Goal: Task Accomplishment & Management: Complete application form

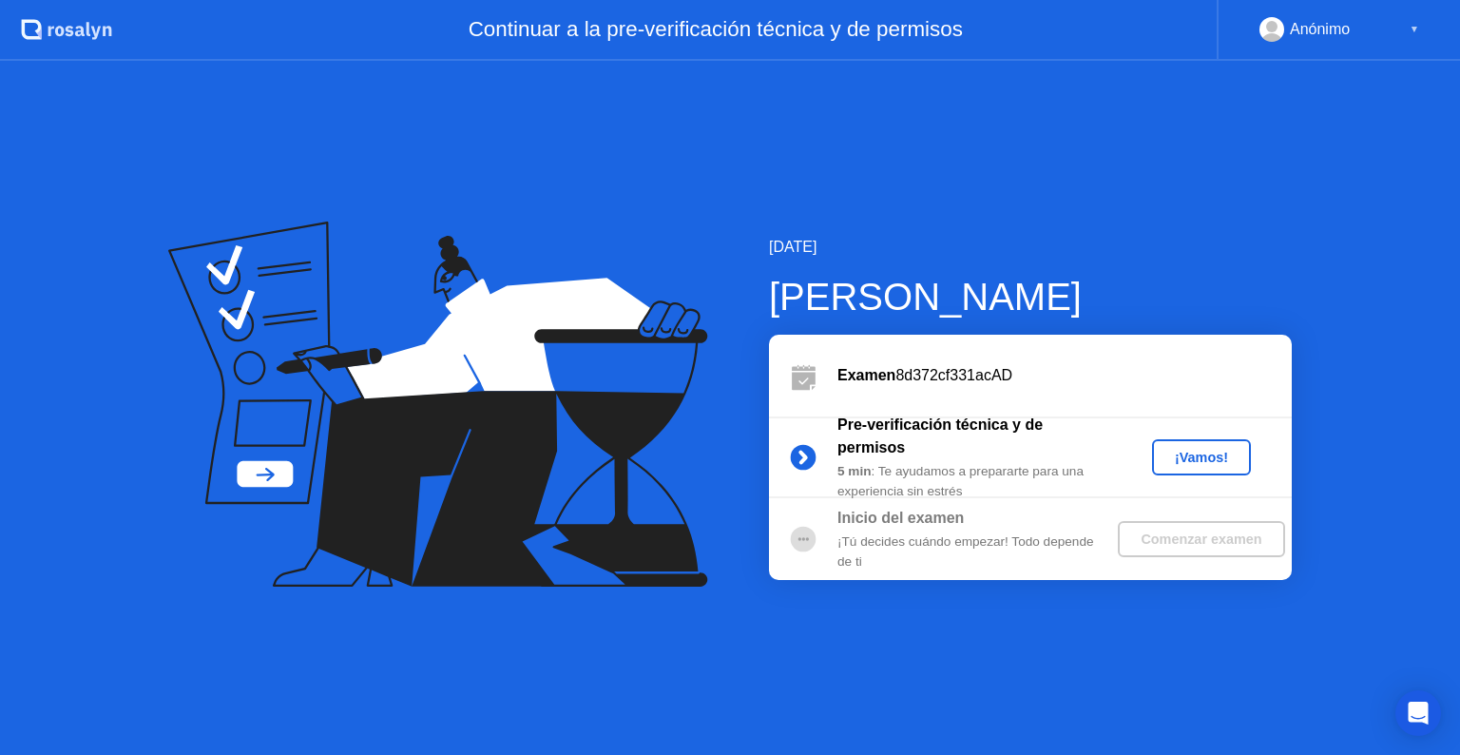
click at [1209, 469] on button "¡Vamos!" at bounding box center [1201, 457] width 99 height 36
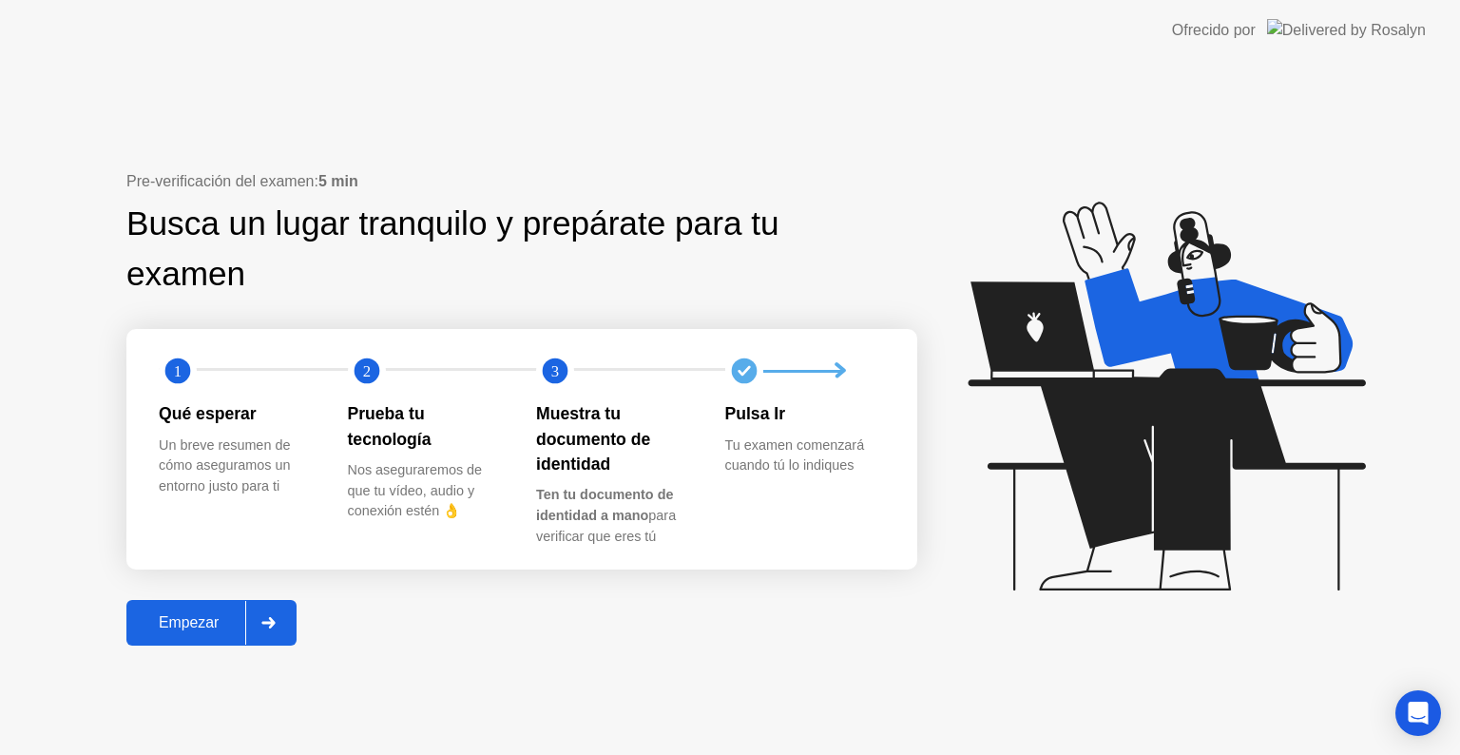
click at [233, 631] on div "Empezar" at bounding box center [188, 622] width 113 height 17
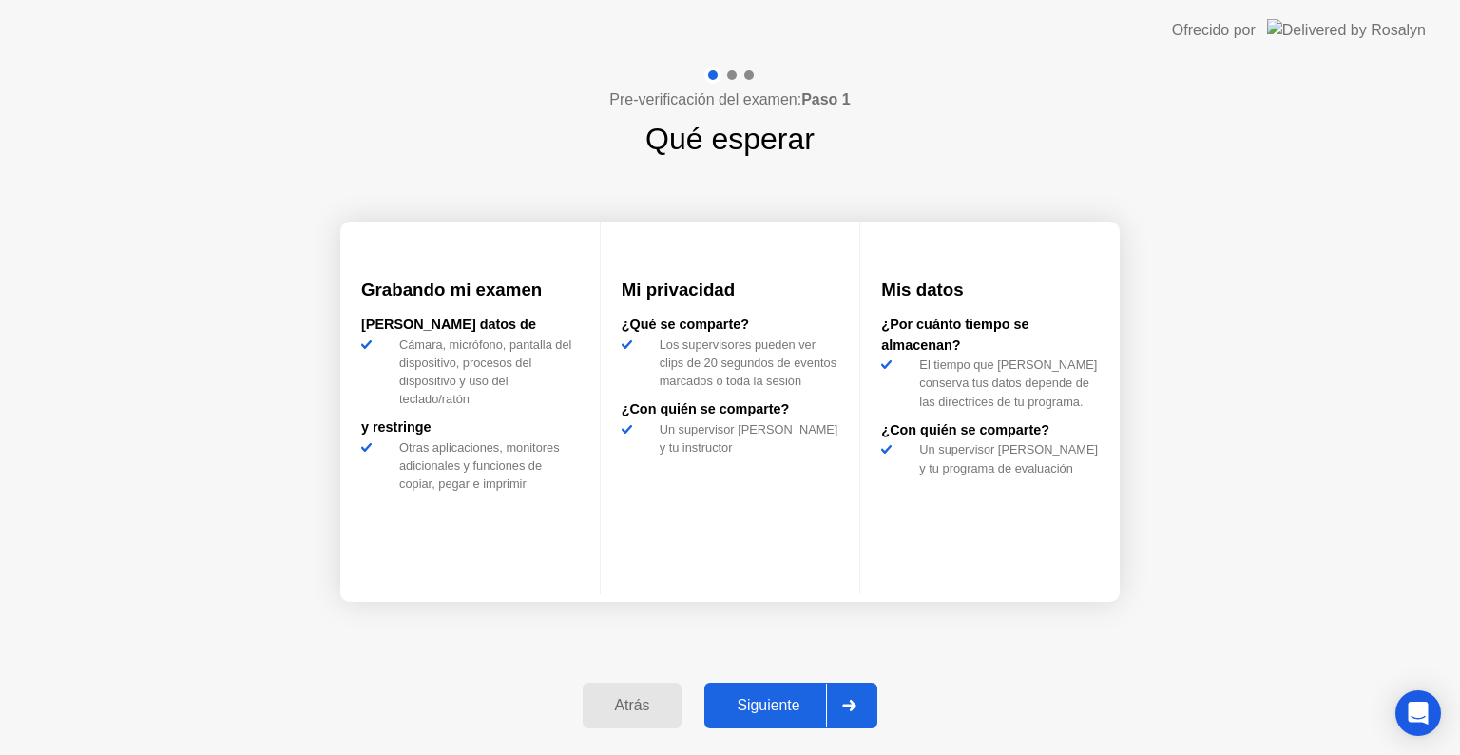
click at [794, 697] on div "Siguiente" at bounding box center [768, 705] width 116 height 17
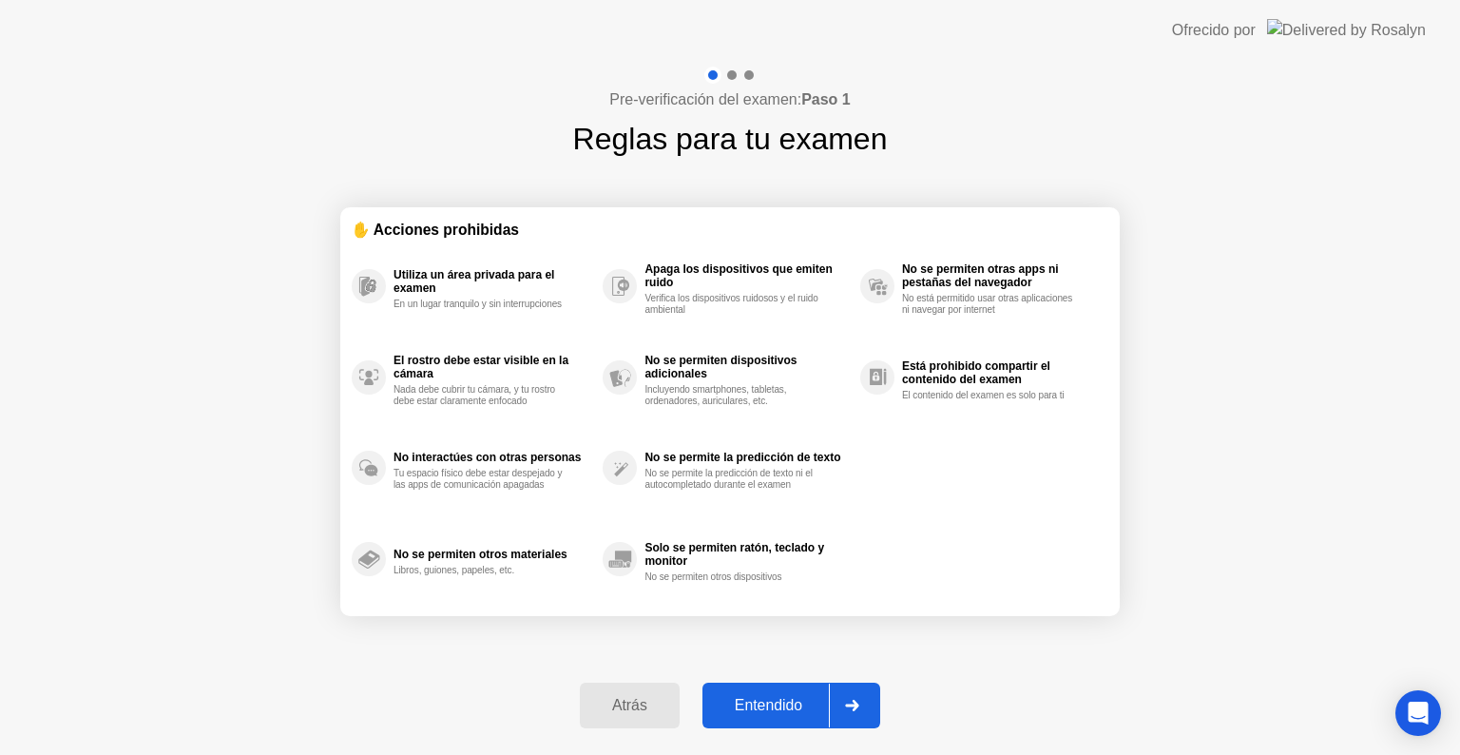
click at [829, 699] on div "Entendido" at bounding box center [768, 705] width 121 height 17
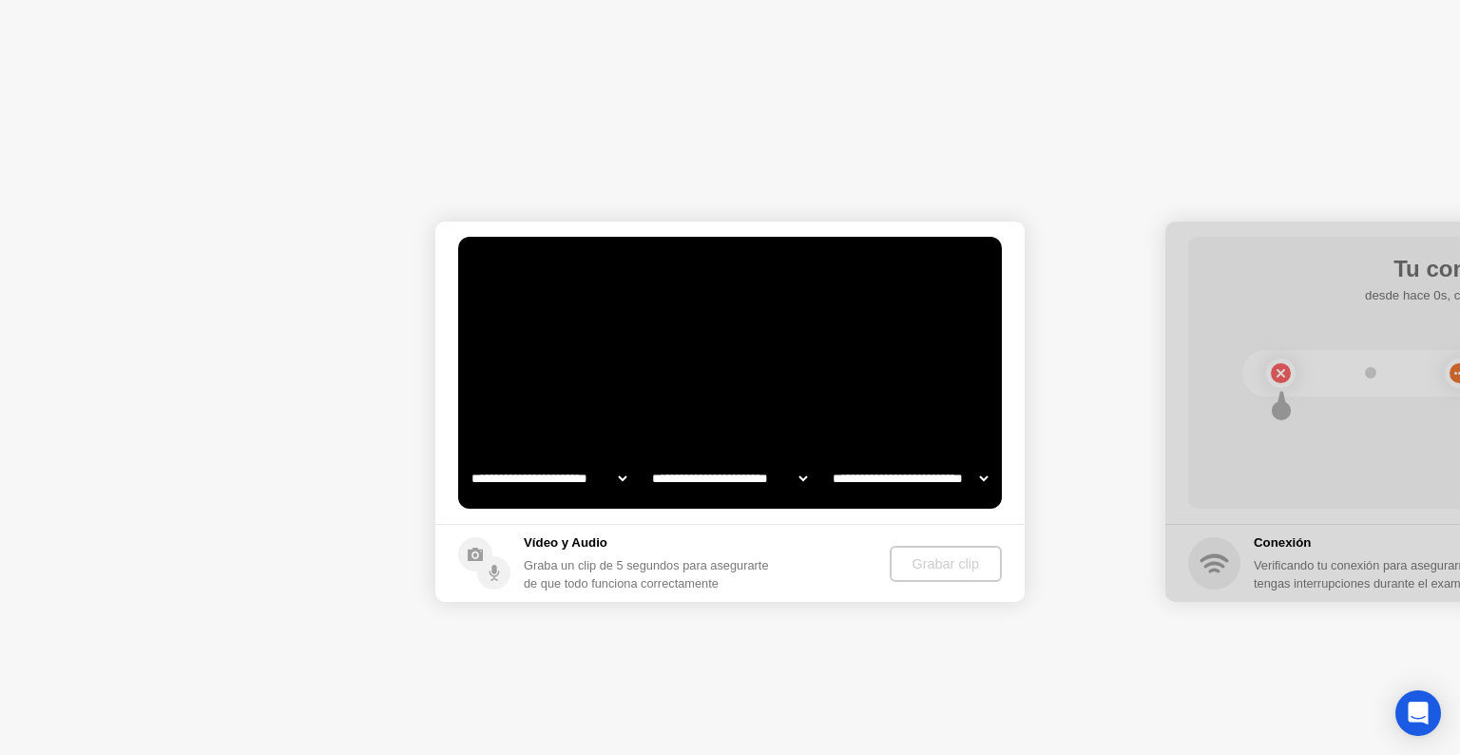
select select "**********"
select select "*******"
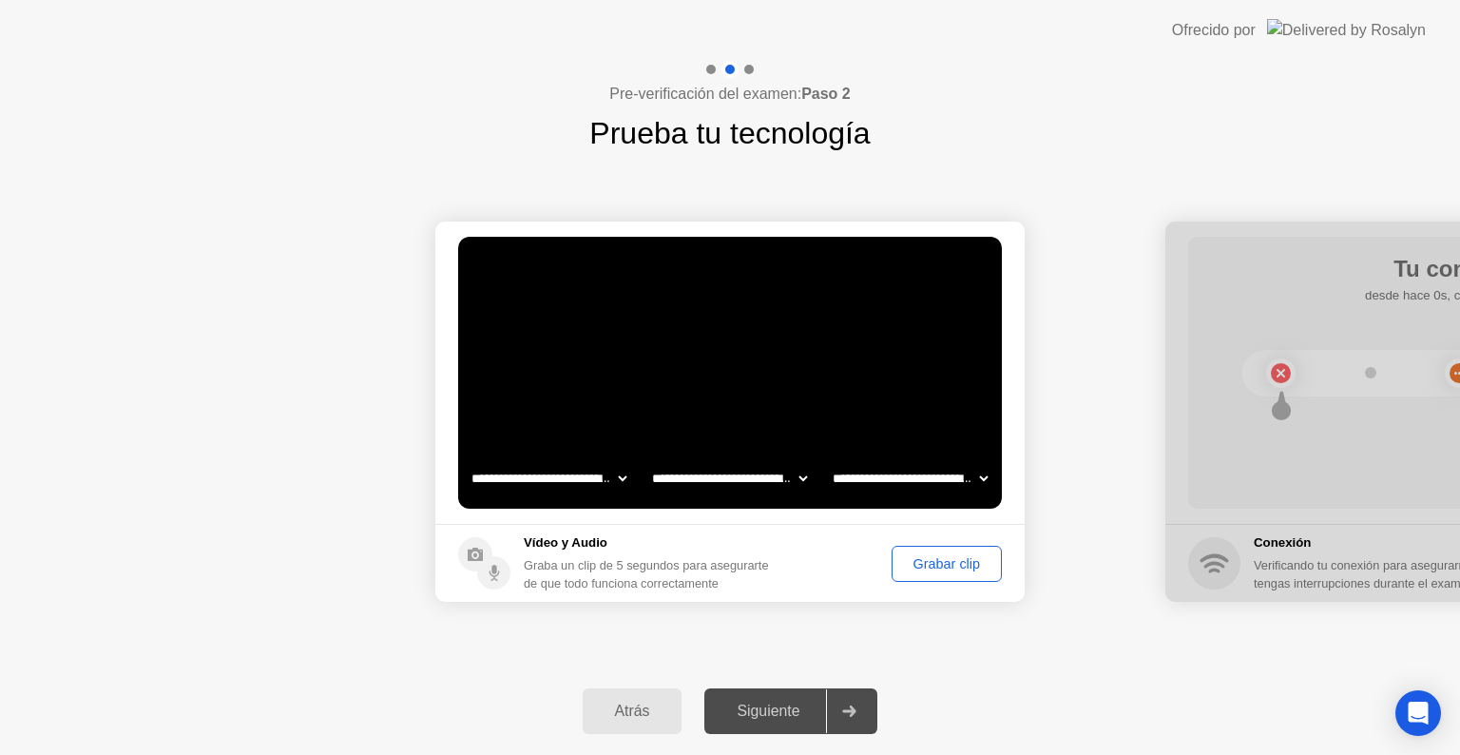
click at [925, 562] on div "Grabar clip" at bounding box center [947, 563] width 97 height 15
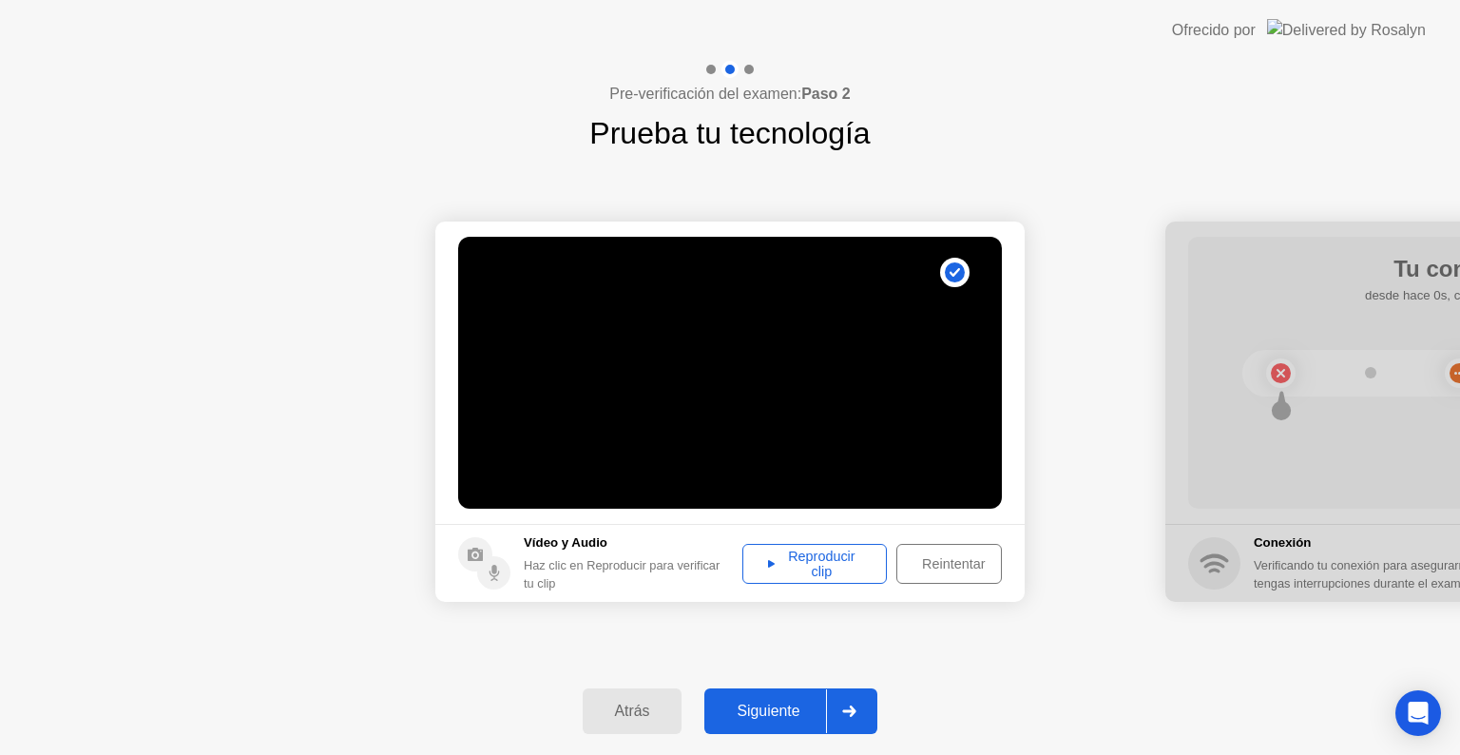
click at [829, 557] on div "Reproducir clip" at bounding box center [814, 564] width 131 height 30
click at [857, 707] on icon at bounding box center [849, 711] width 14 height 11
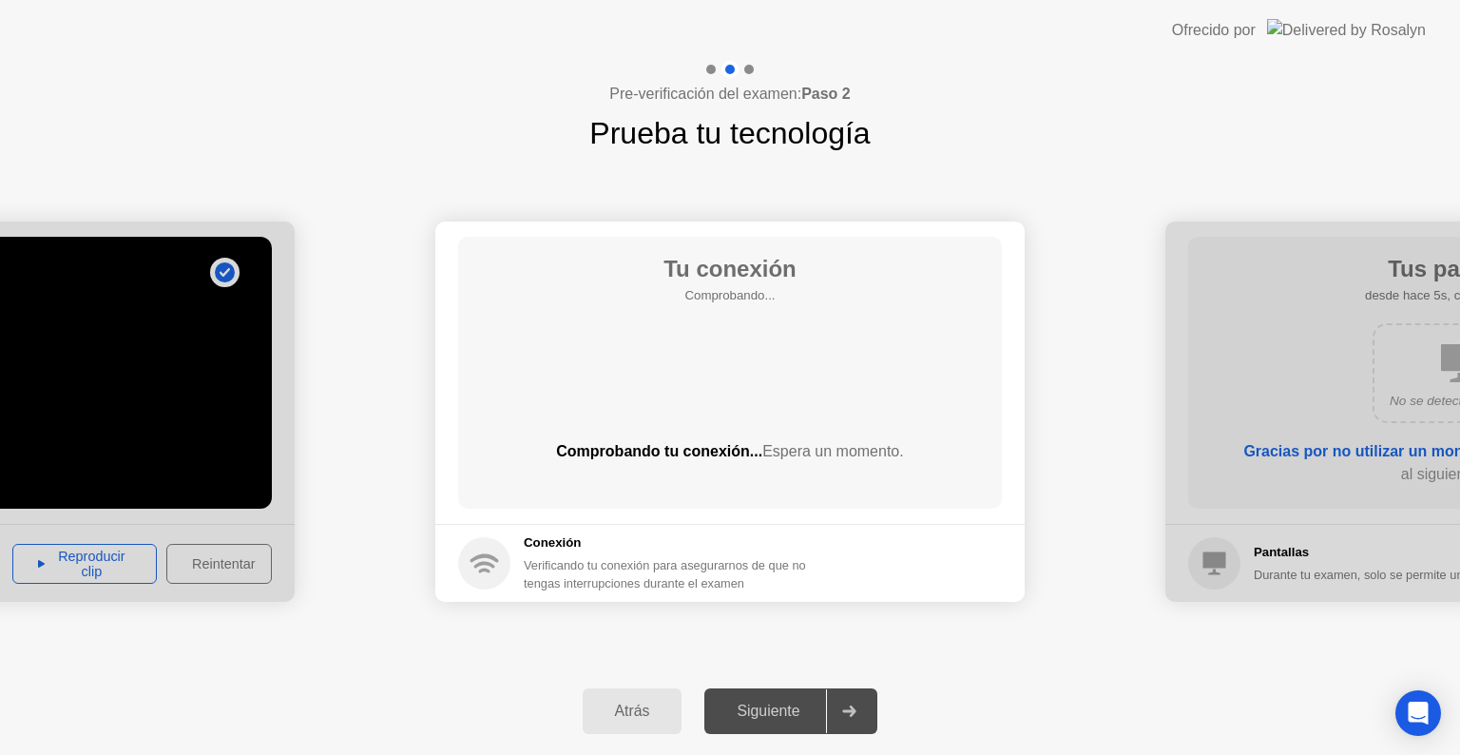
click at [791, 710] on div "Siguiente" at bounding box center [768, 711] width 116 height 17
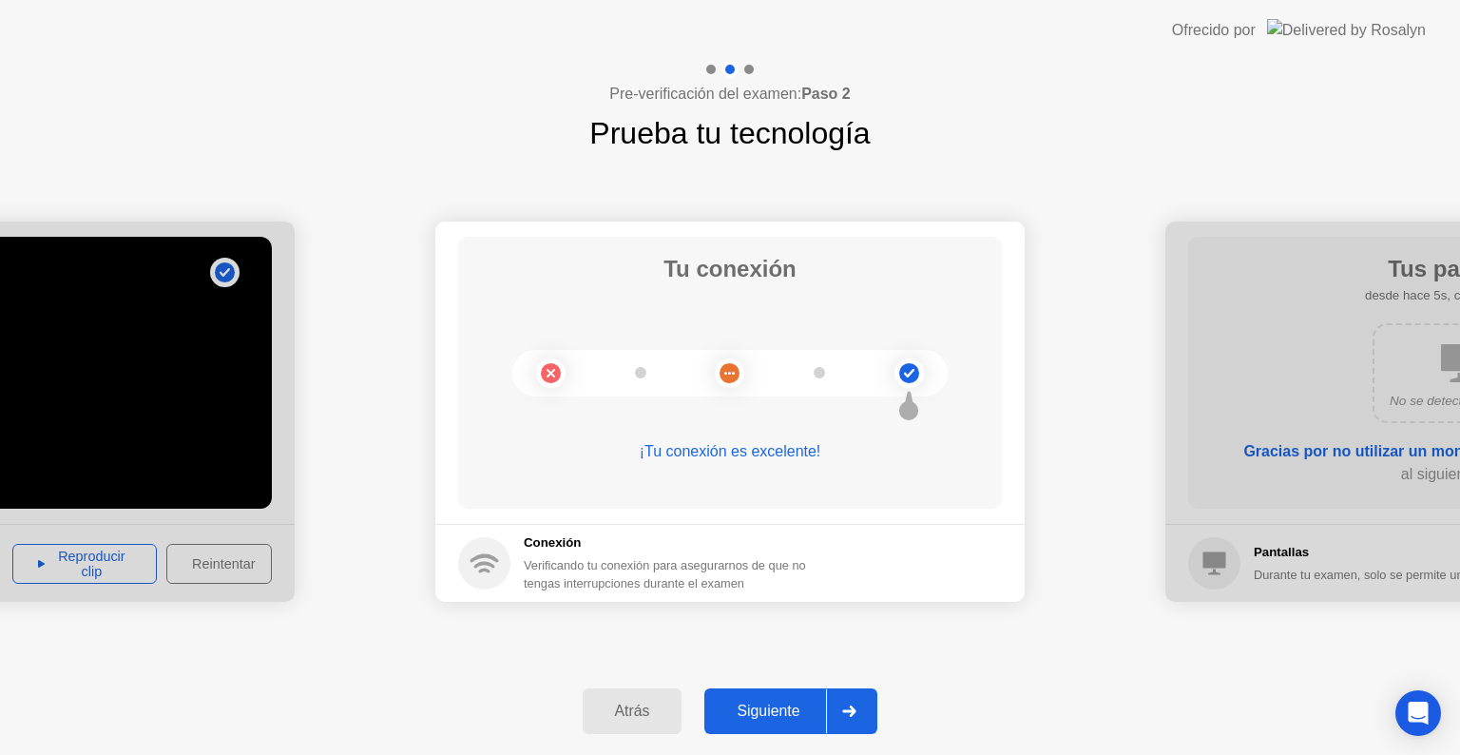
click at [852, 711] on icon at bounding box center [849, 711] width 13 height 11
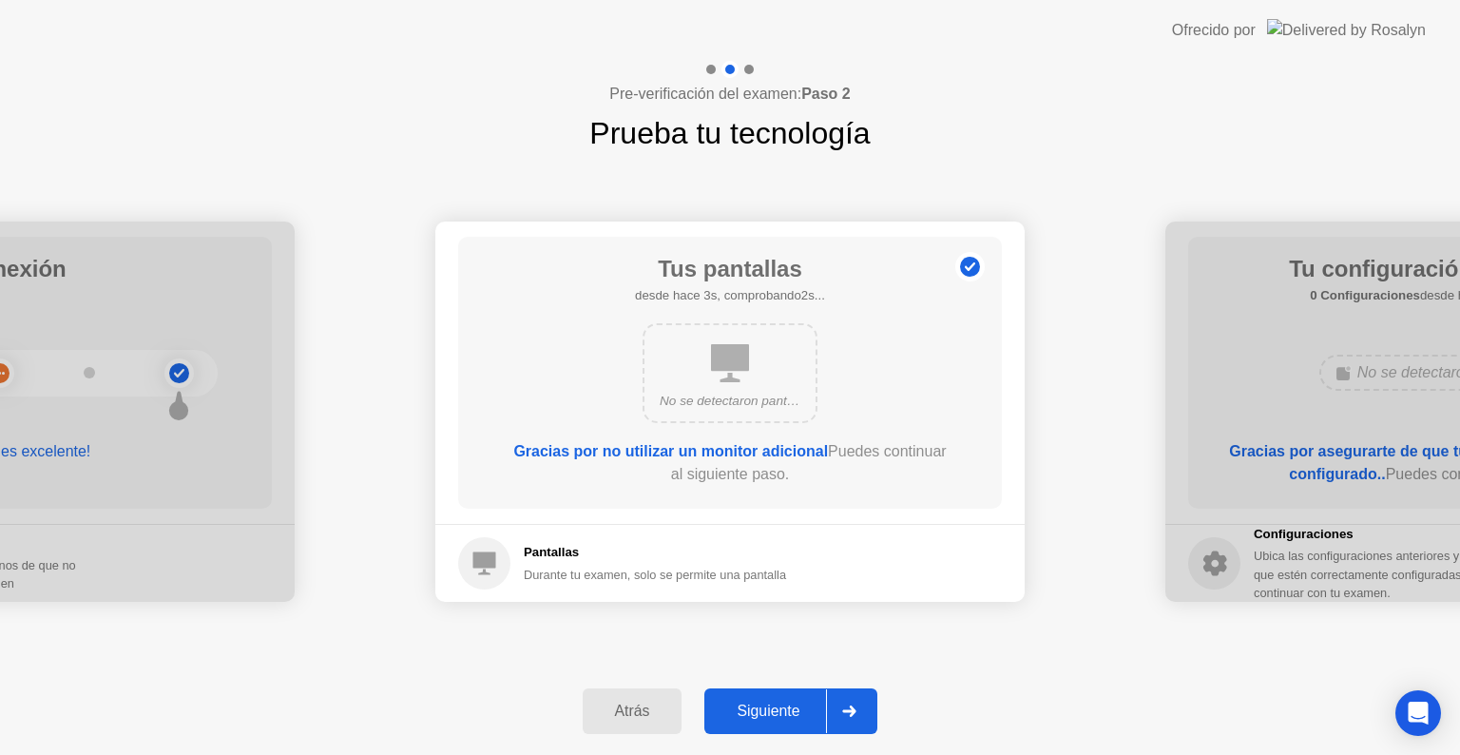
click at [860, 706] on div at bounding box center [849, 711] width 46 height 44
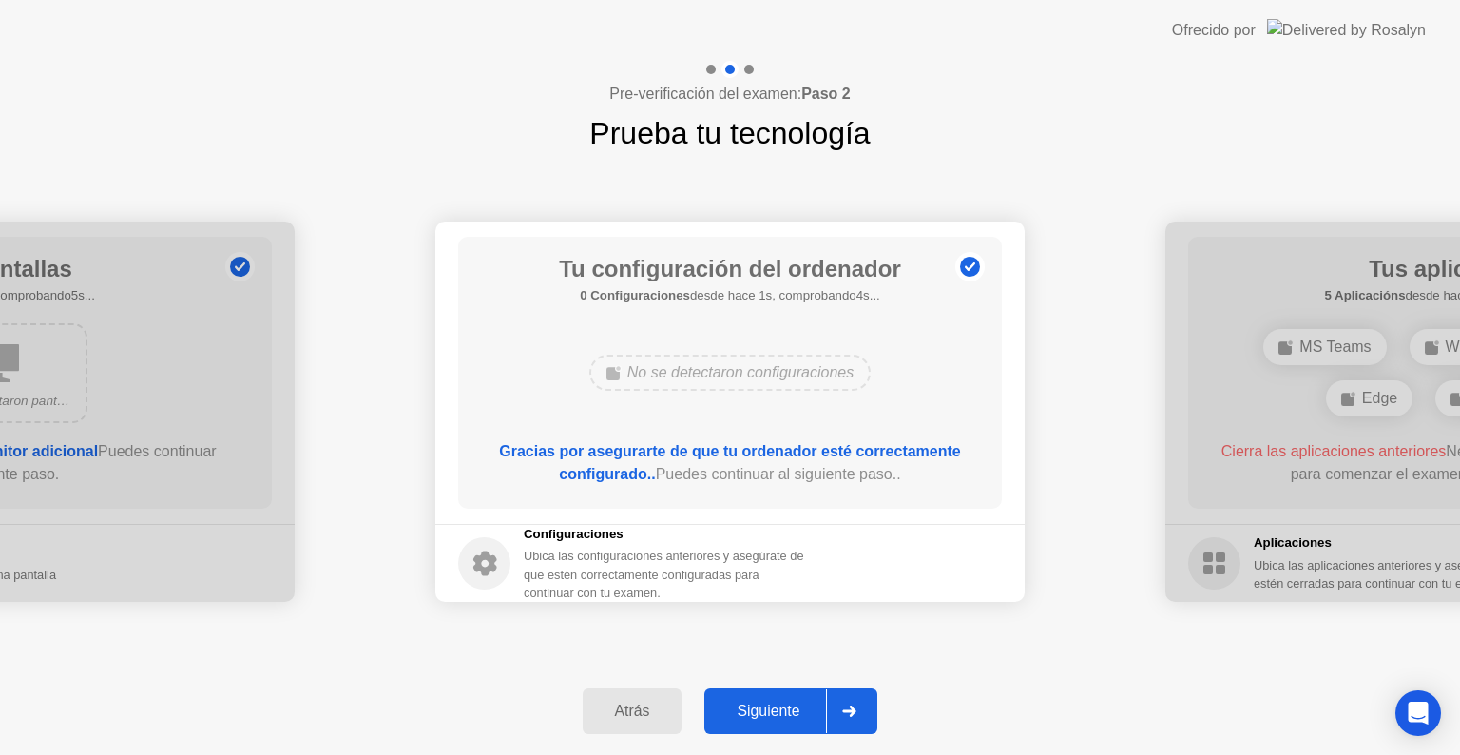
click at [860, 706] on div at bounding box center [849, 711] width 46 height 44
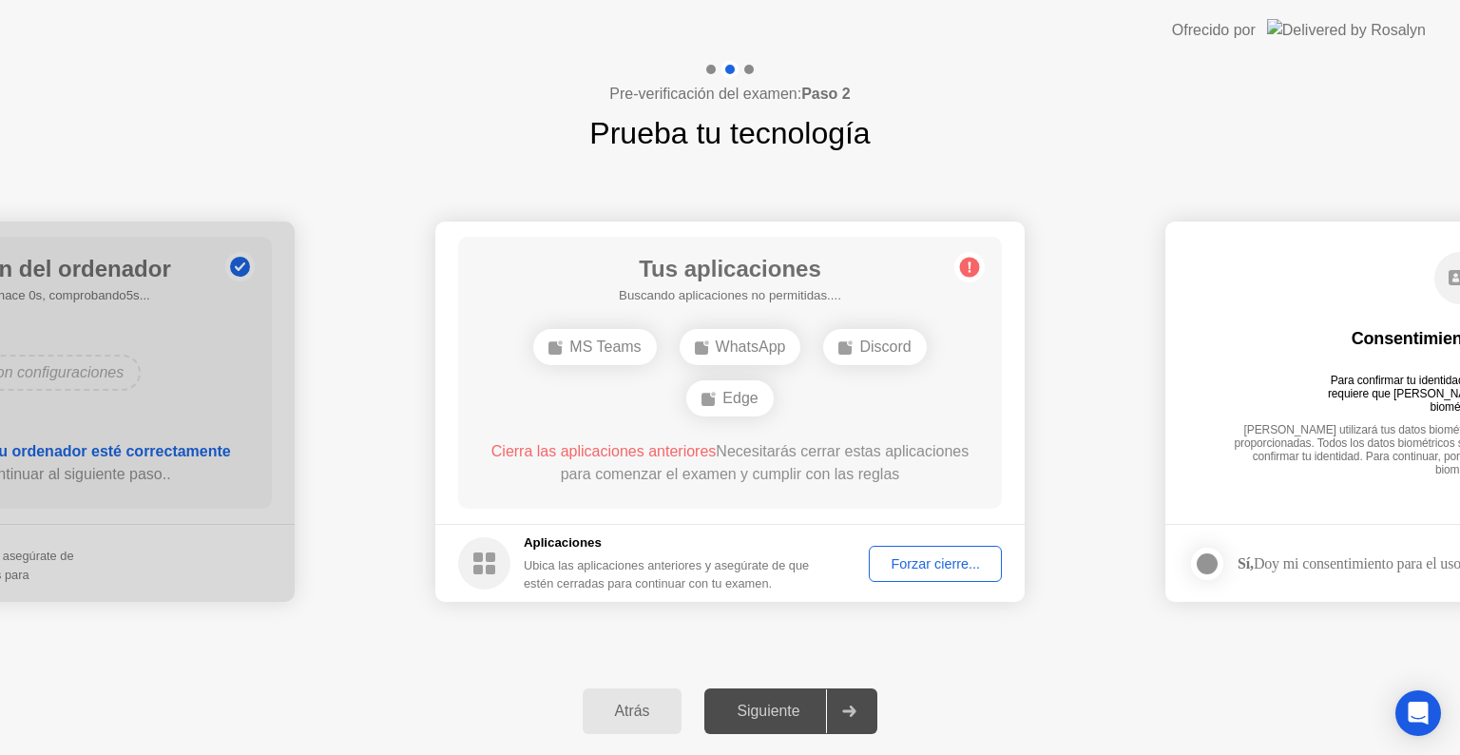
click at [893, 360] on div "Discord" at bounding box center [874, 347] width 103 height 36
click at [888, 335] on div "Discord" at bounding box center [874, 347] width 103 height 36
click at [907, 556] on div "Forzar cierre..." at bounding box center [936, 563] width 120 height 15
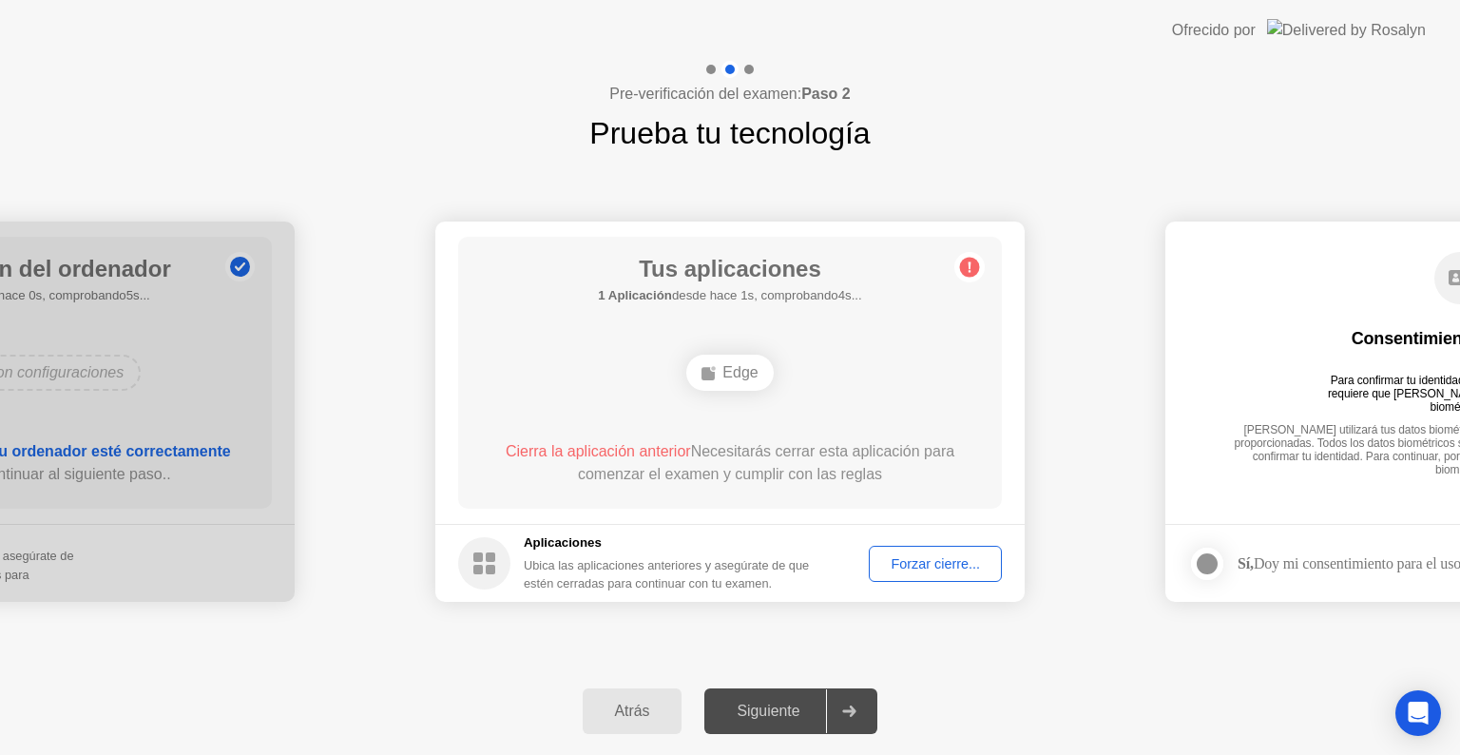
click at [942, 566] on div "Forzar cierre..." at bounding box center [936, 563] width 120 height 15
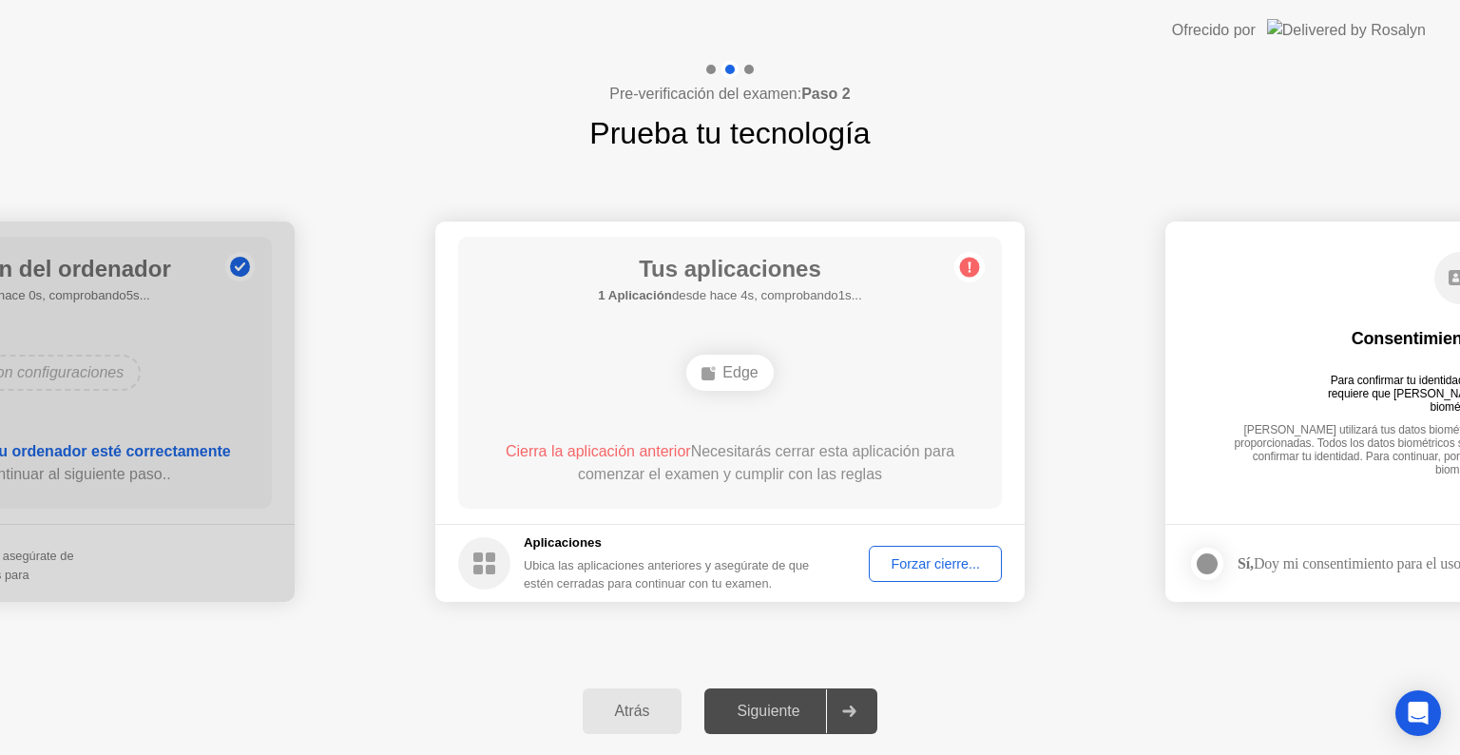
click at [725, 365] on div "Edge" at bounding box center [729, 373] width 87 height 36
click at [711, 371] on rect at bounding box center [708, 373] width 13 height 13
click at [904, 560] on div "Forzar cierre..." at bounding box center [936, 563] width 120 height 15
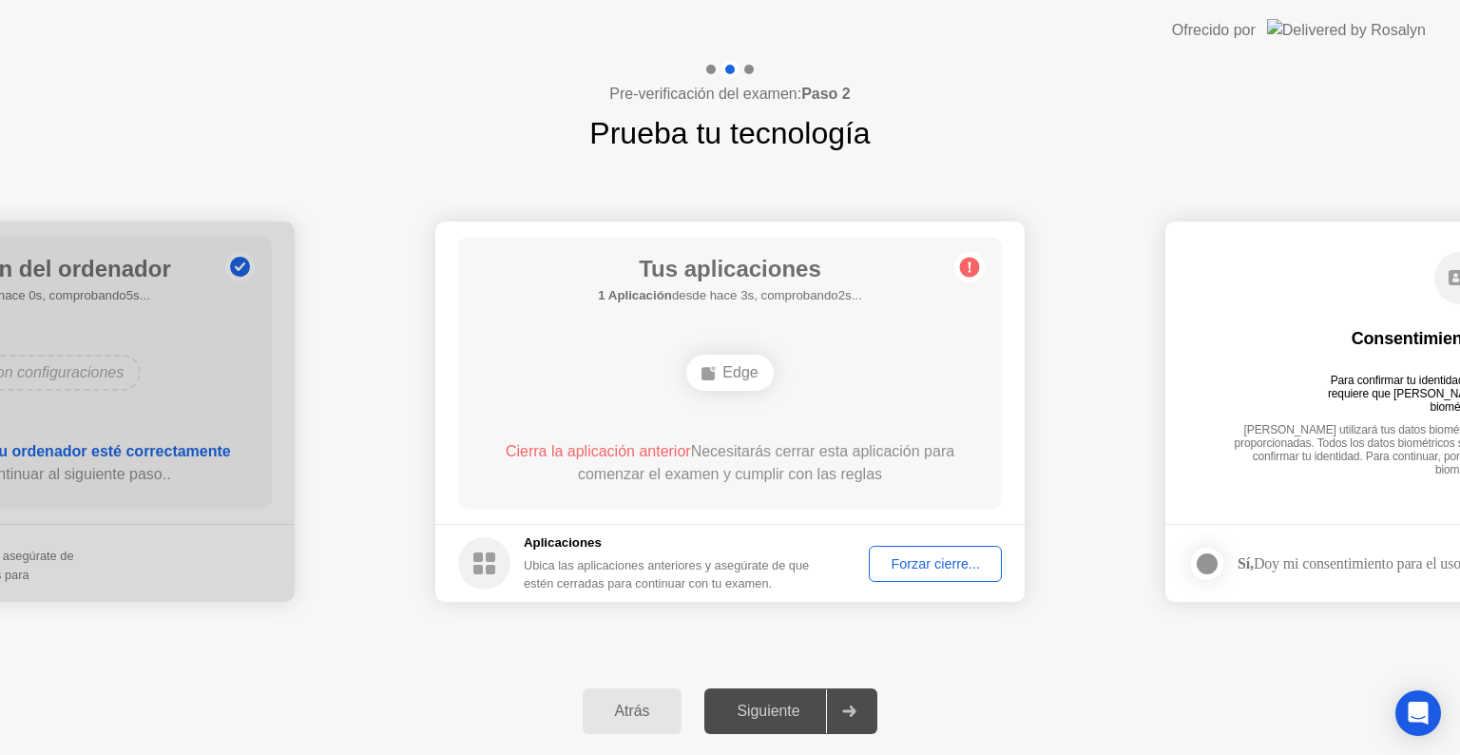
click at [918, 558] on div "Forzar cierre..." at bounding box center [936, 563] width 120 height 15
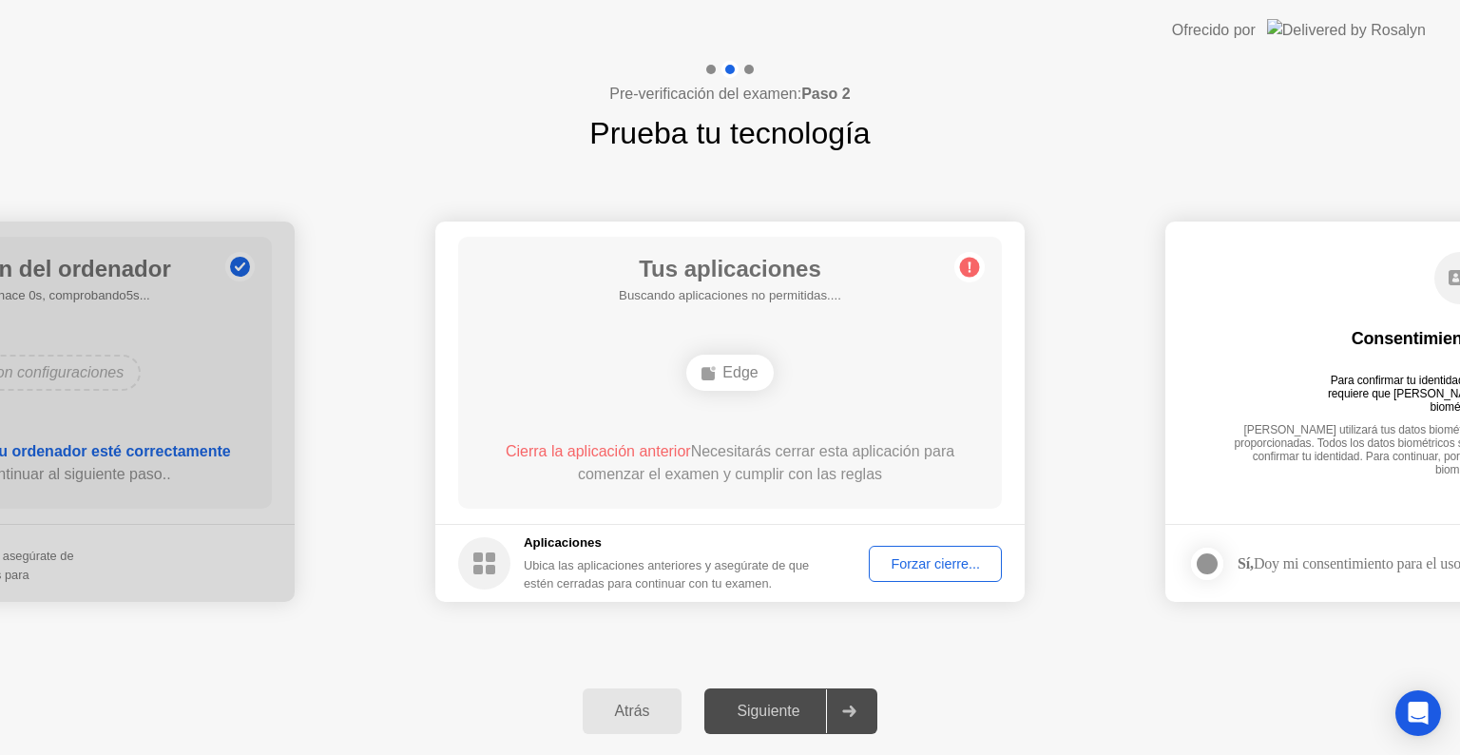
click at [487, 561] on rect at bounding box center [491, 557] width 10 height 10
click at [969, 273] on circle at bounding box center [970, 268] width 20 height 20
click at [970, 270] on icon at bounding box center [970, 267] width 3 height 10
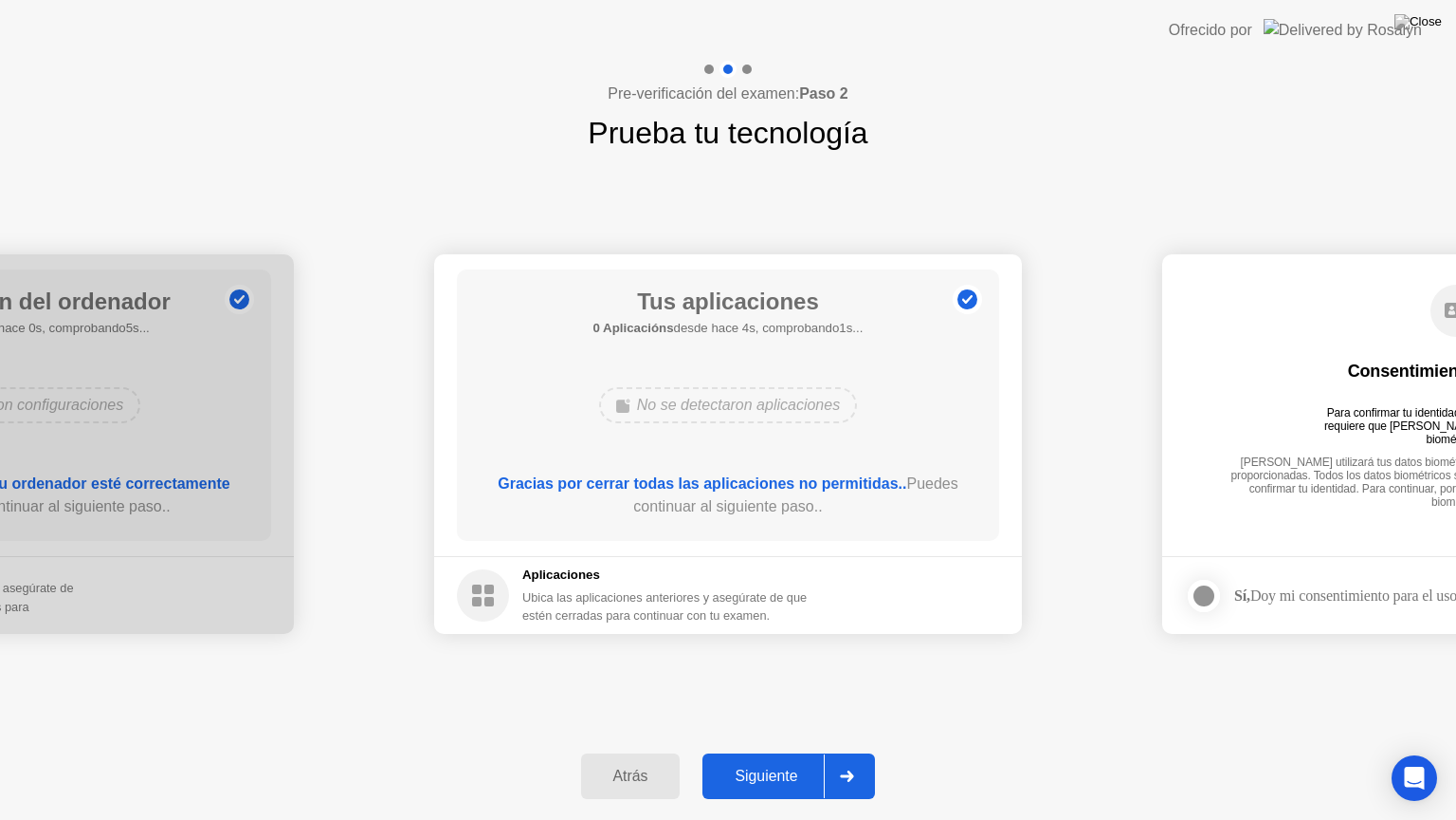
click at [797, 752] on button "Siguiente" at bounding box center [789, 776] width 173 height 46
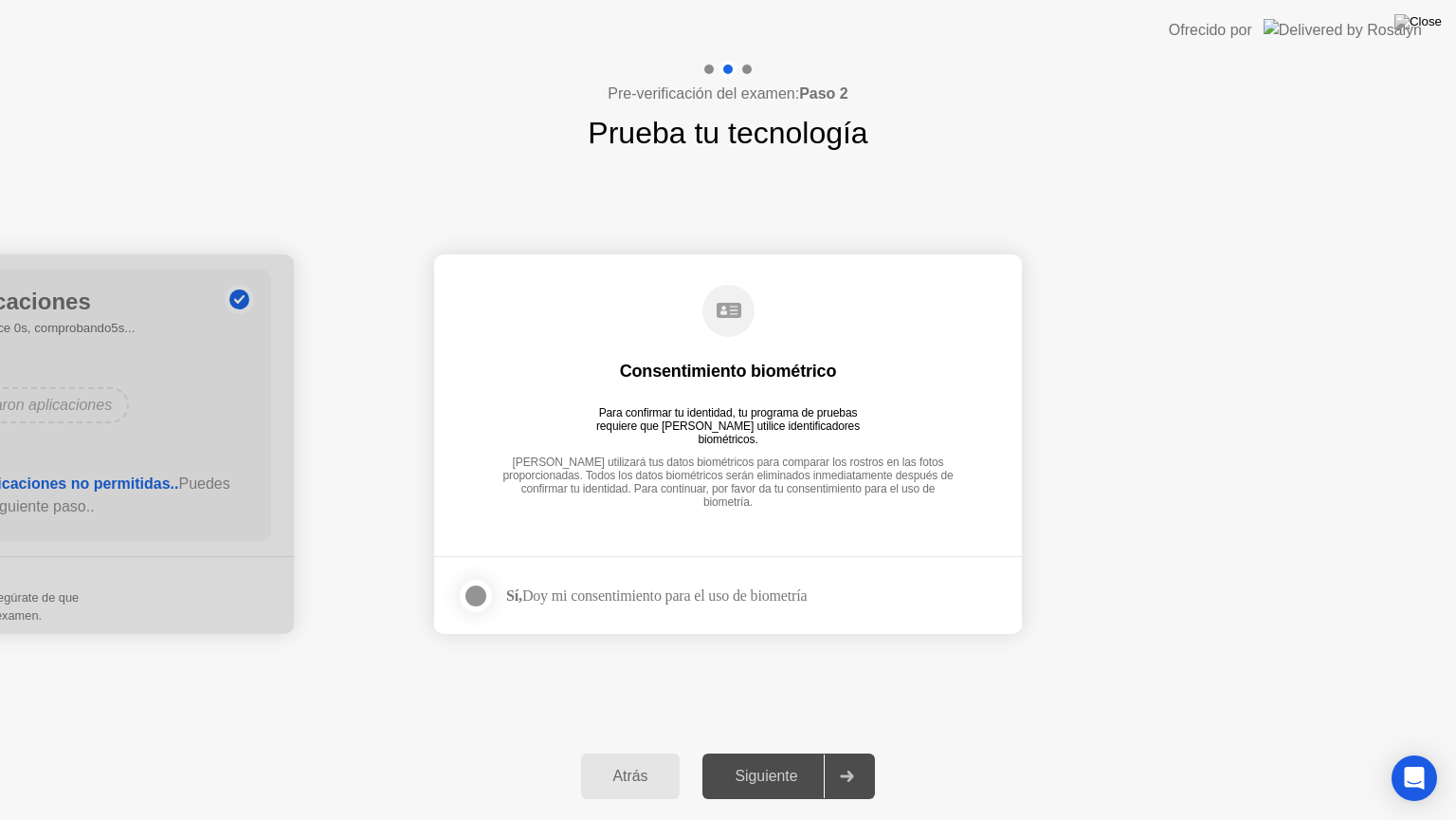
click at [801, 752] on div "Atrás Siguiente" at bounding box center [728, 775] width 1456 height 87
click at [475, 588] on div at bounding box center [476, 596] width 23 height 23
click at [844, 752] on div at bounding box center [847, 776] width 46 height 44
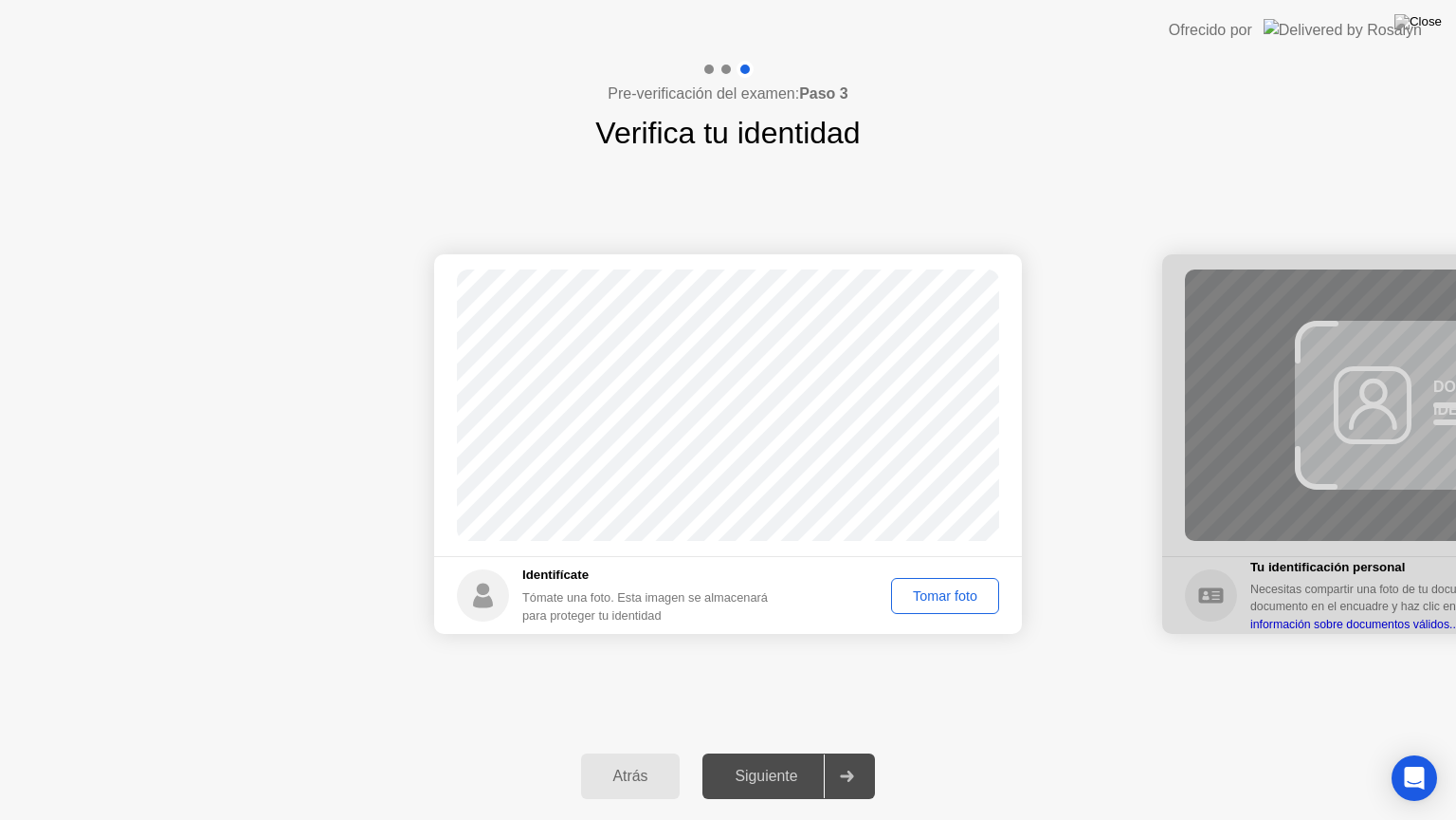
click at [967, 608] on button "Tomar foto" at bounding box center [945, 596] width 108 height 36
click at [852, 752] on icon at bounding box center [847, 775] width 13 height 11
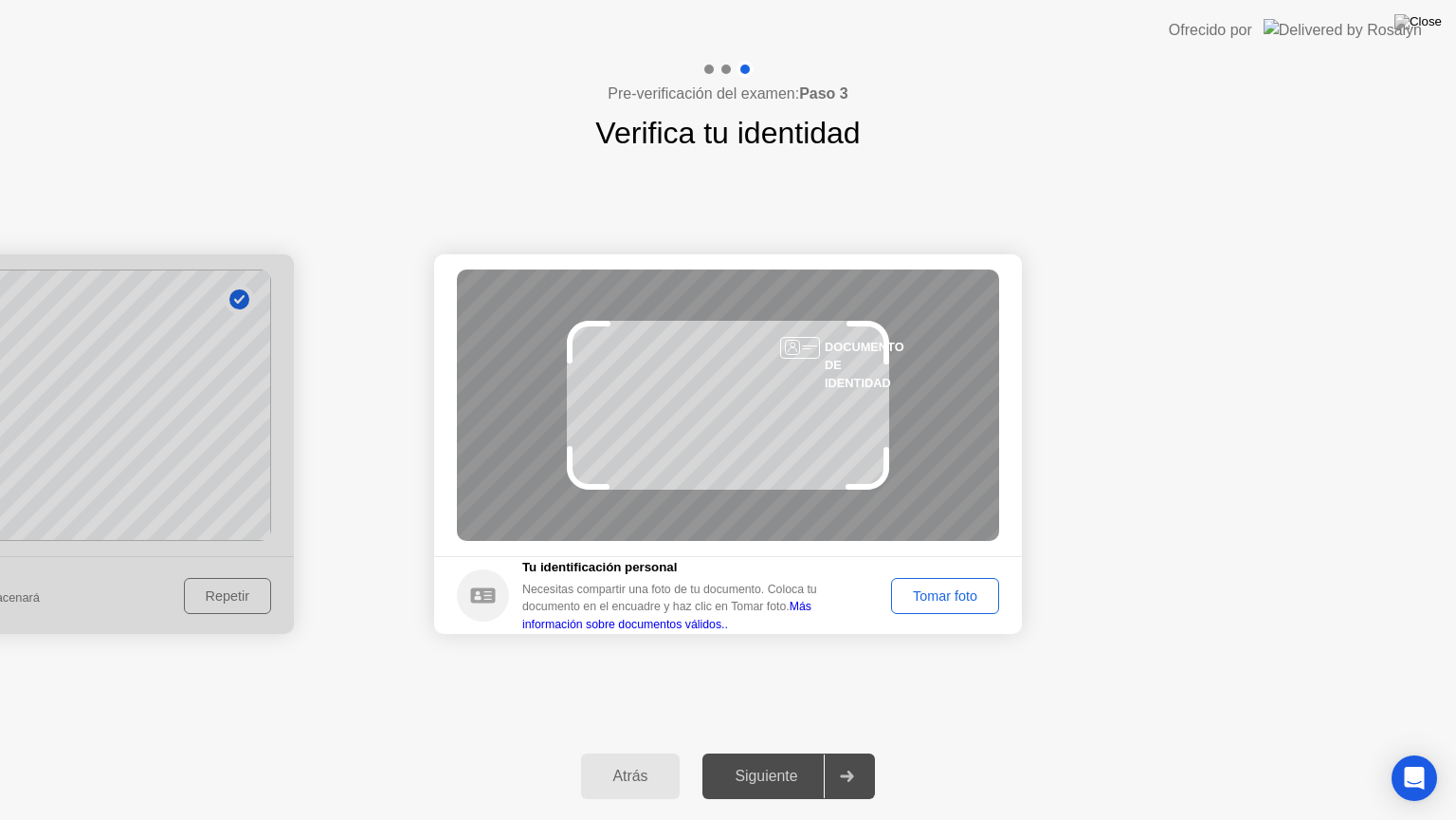
click at [954, 589] on div "Tomar foto" at bounding box center [944, 596] width 95 height 15
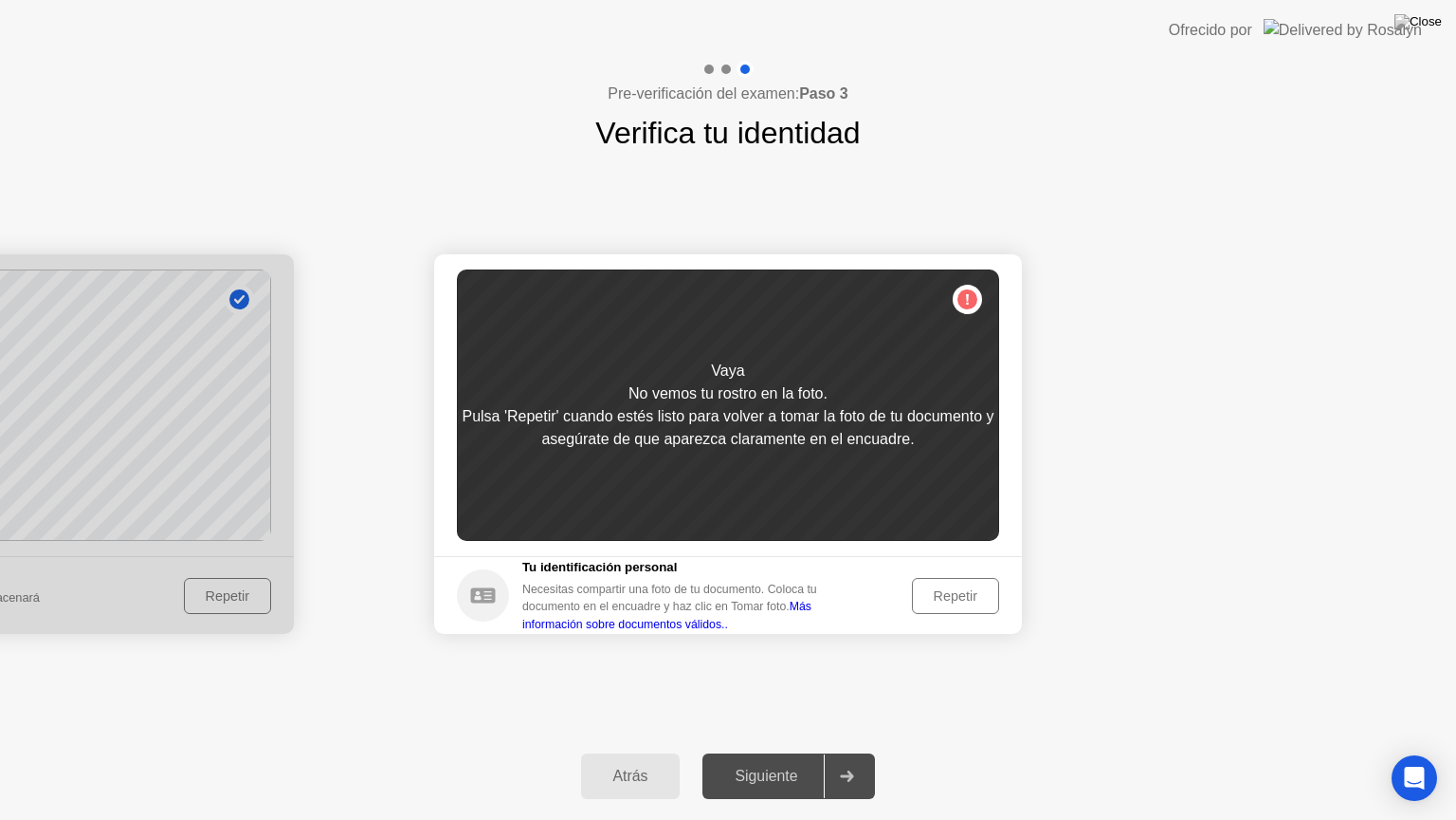
click at [954, 592] on div "Repetir" at bounding box center [955, 596] width 74 height 15
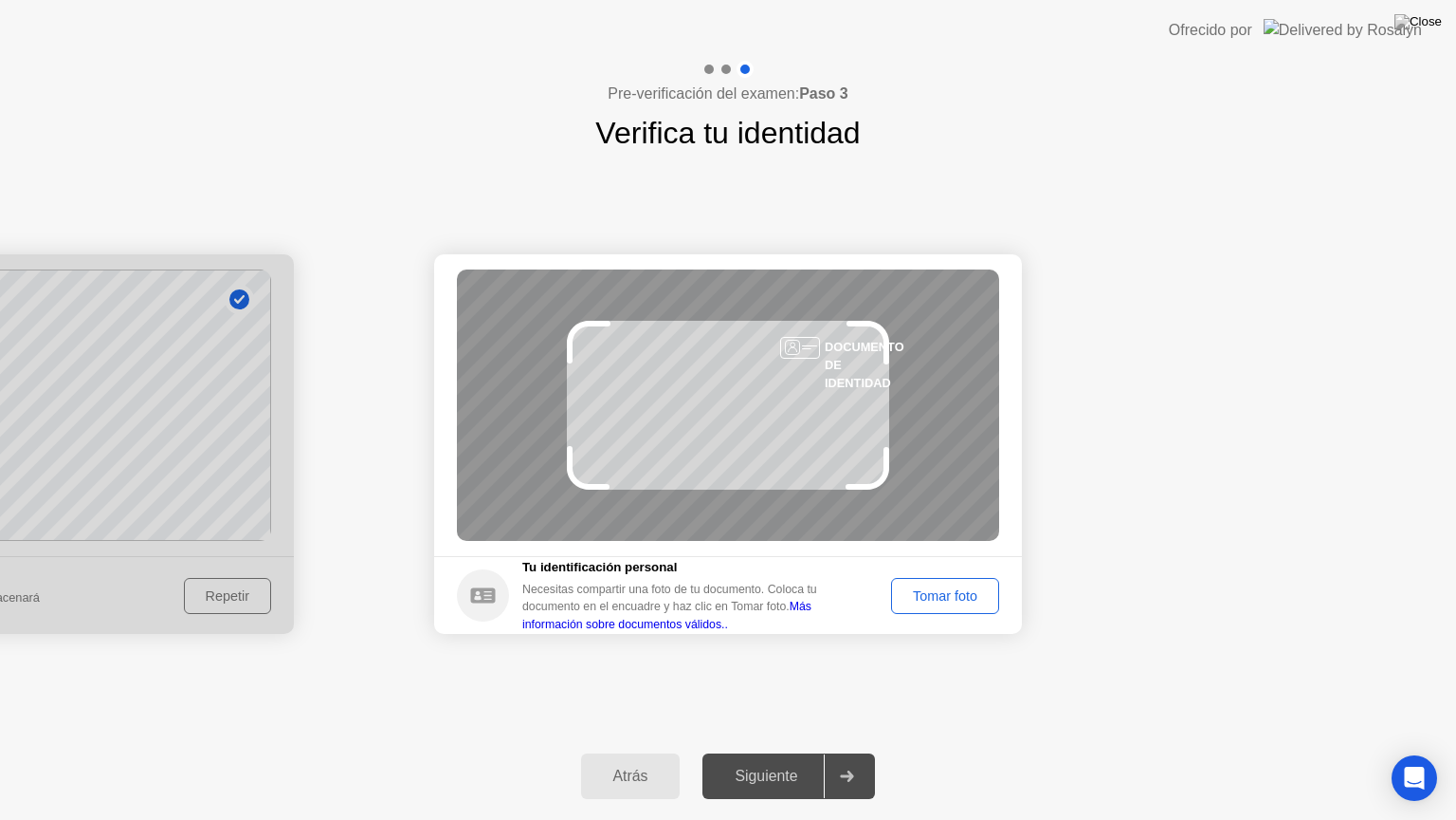
click at [945, 598] on div "Tomar foto" at bounding box center [944, 596] width 95 height 15
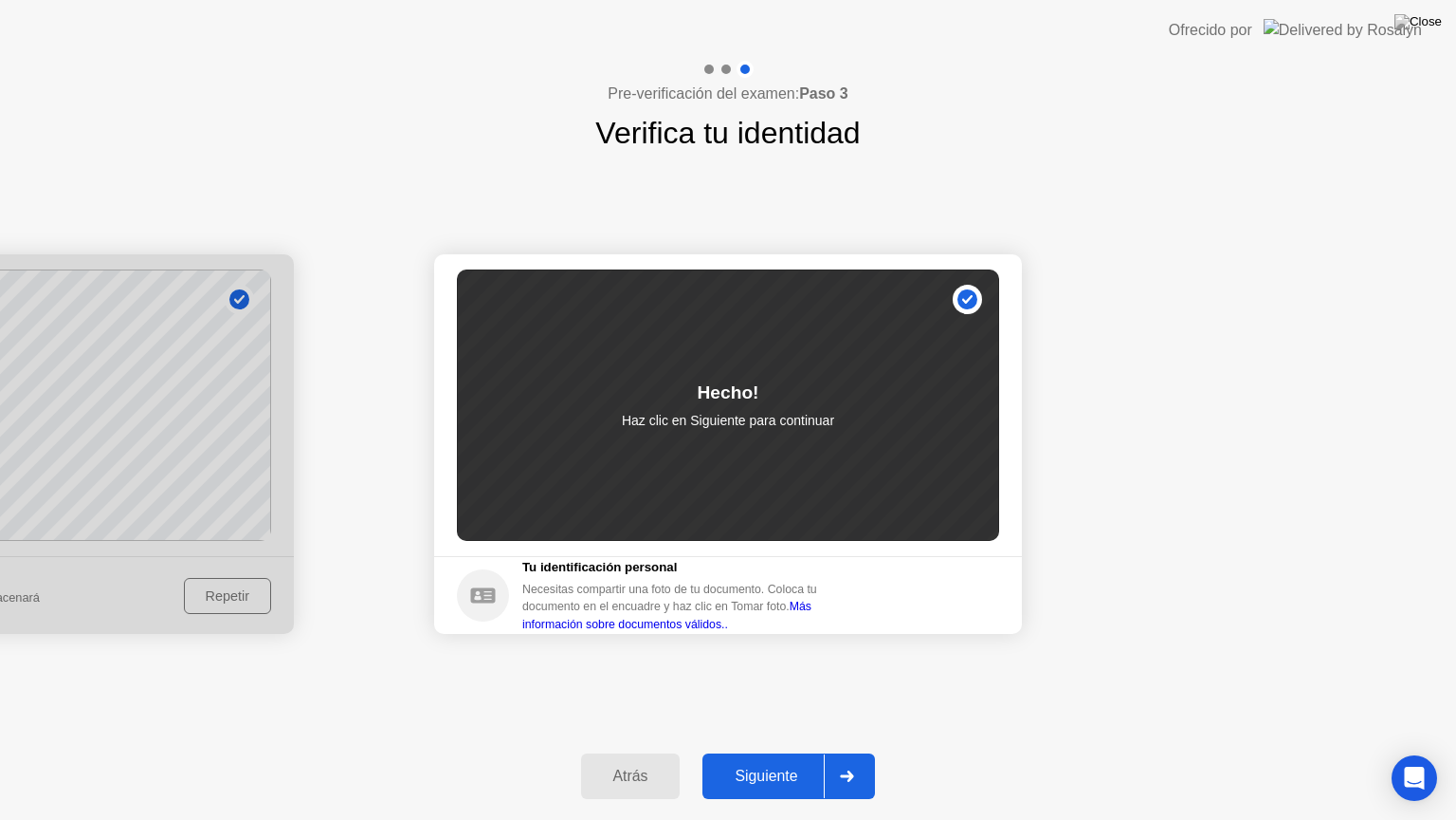
click at [850, 752] on icon at bounding box center [847, 775] width 13 height 11
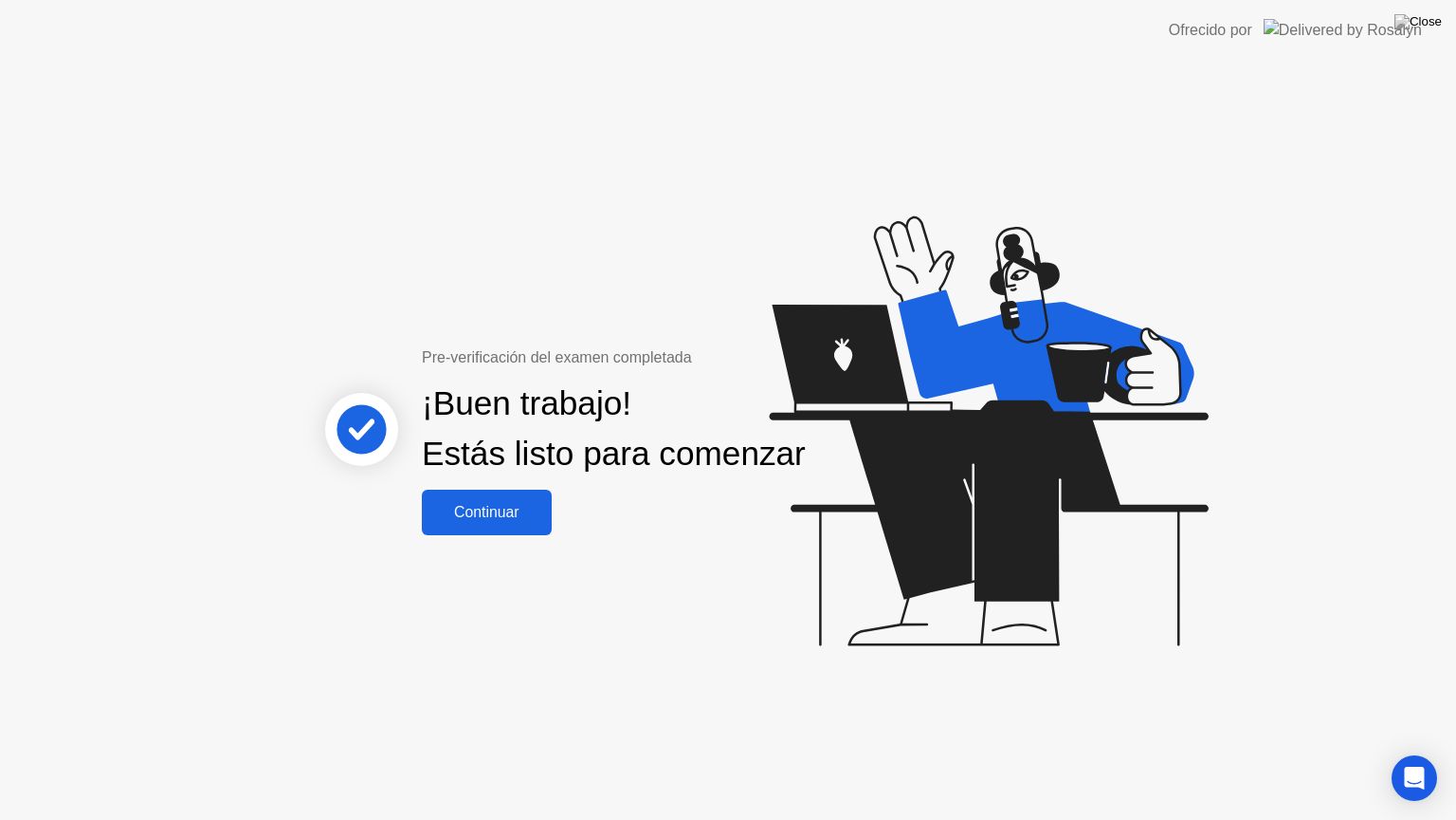
click at [453, 521] on div "Continuar" at bounding box center [487, 512] width 119 height 17
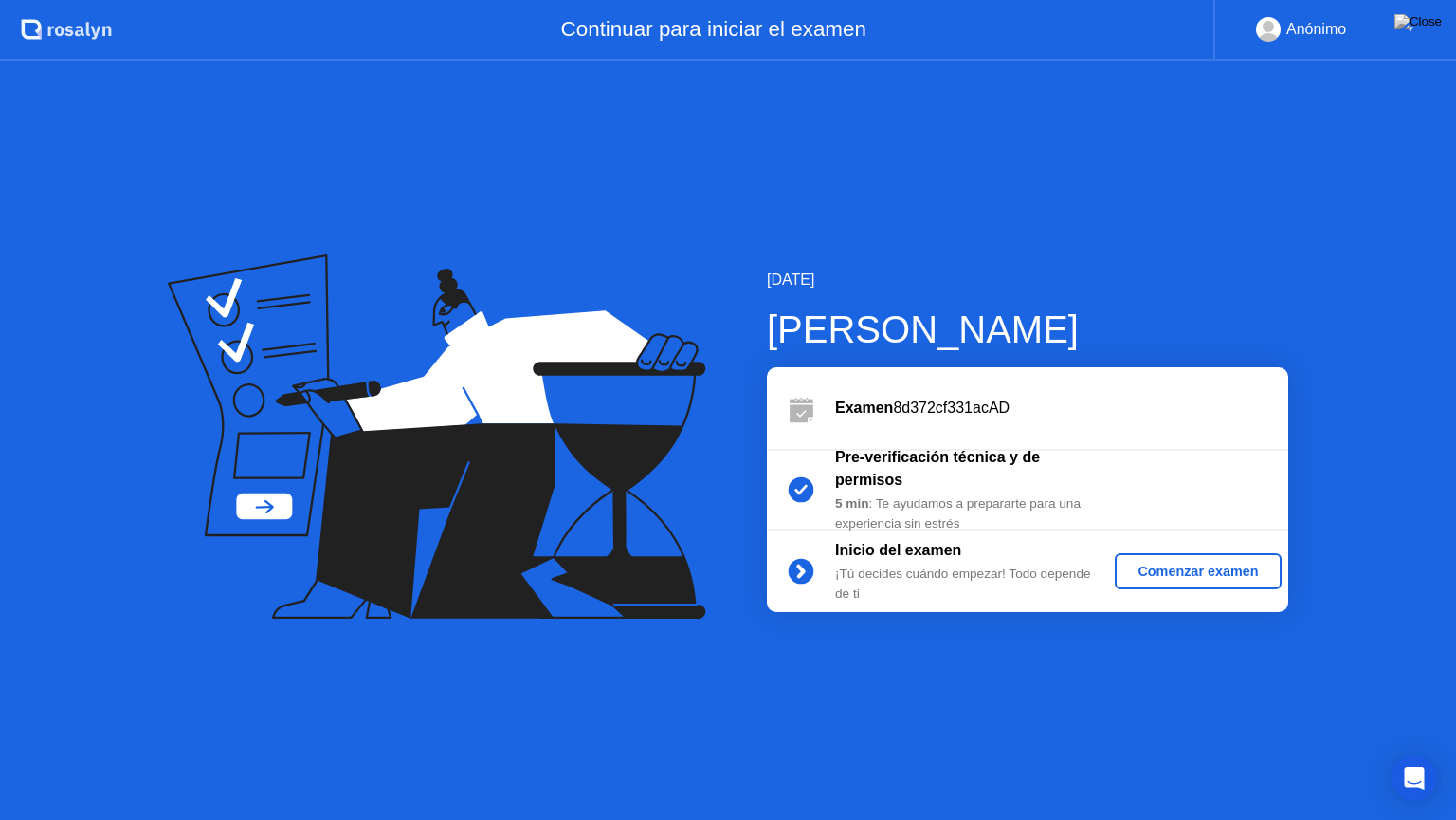
click at [1165, 568] on div "Comenzar examen" at bounding box center [1198, 571] width 151 height 15
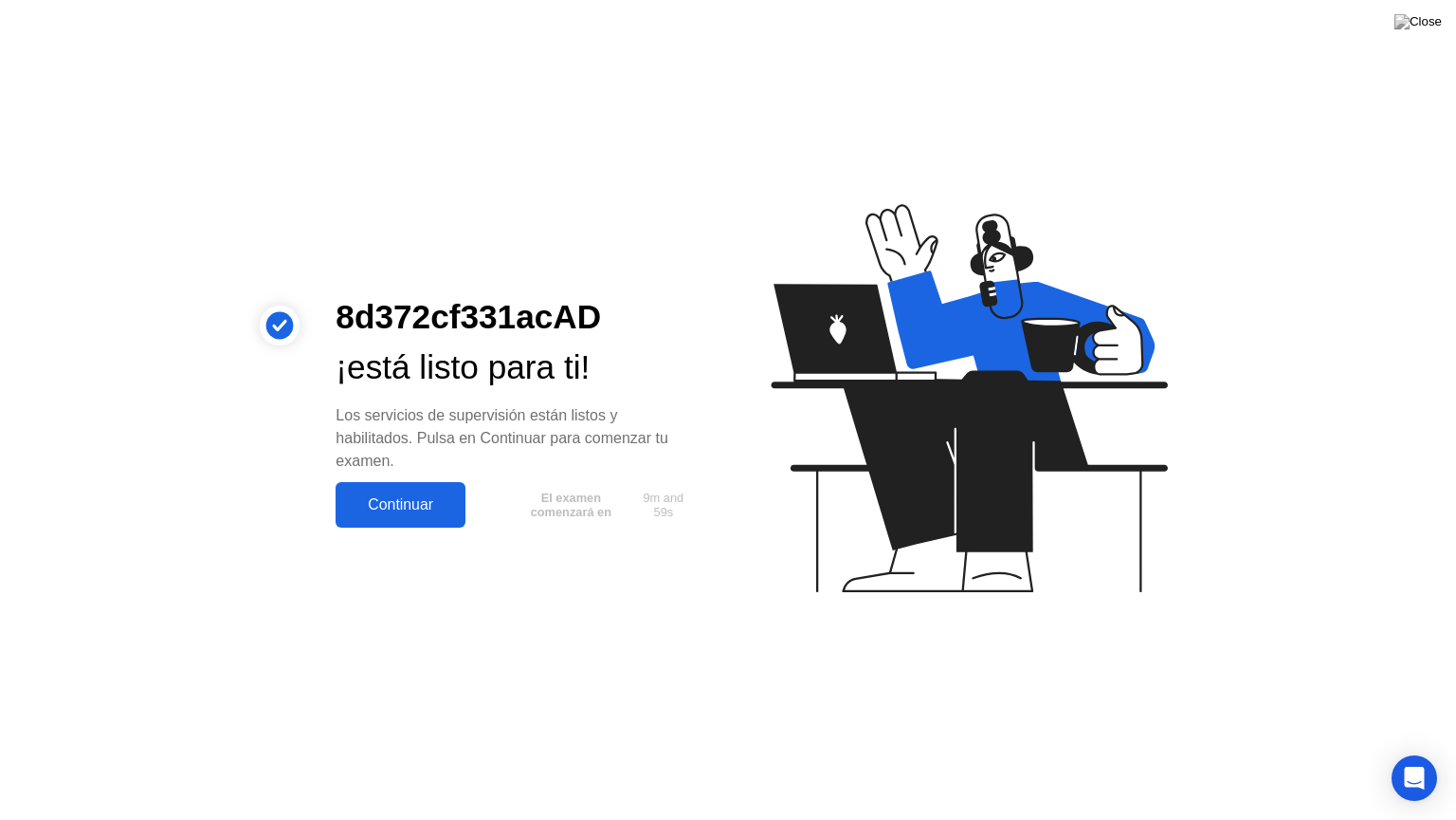
click at [400, 518] on button "Continuar" at bounding box center [401, 505] width 130 height 46
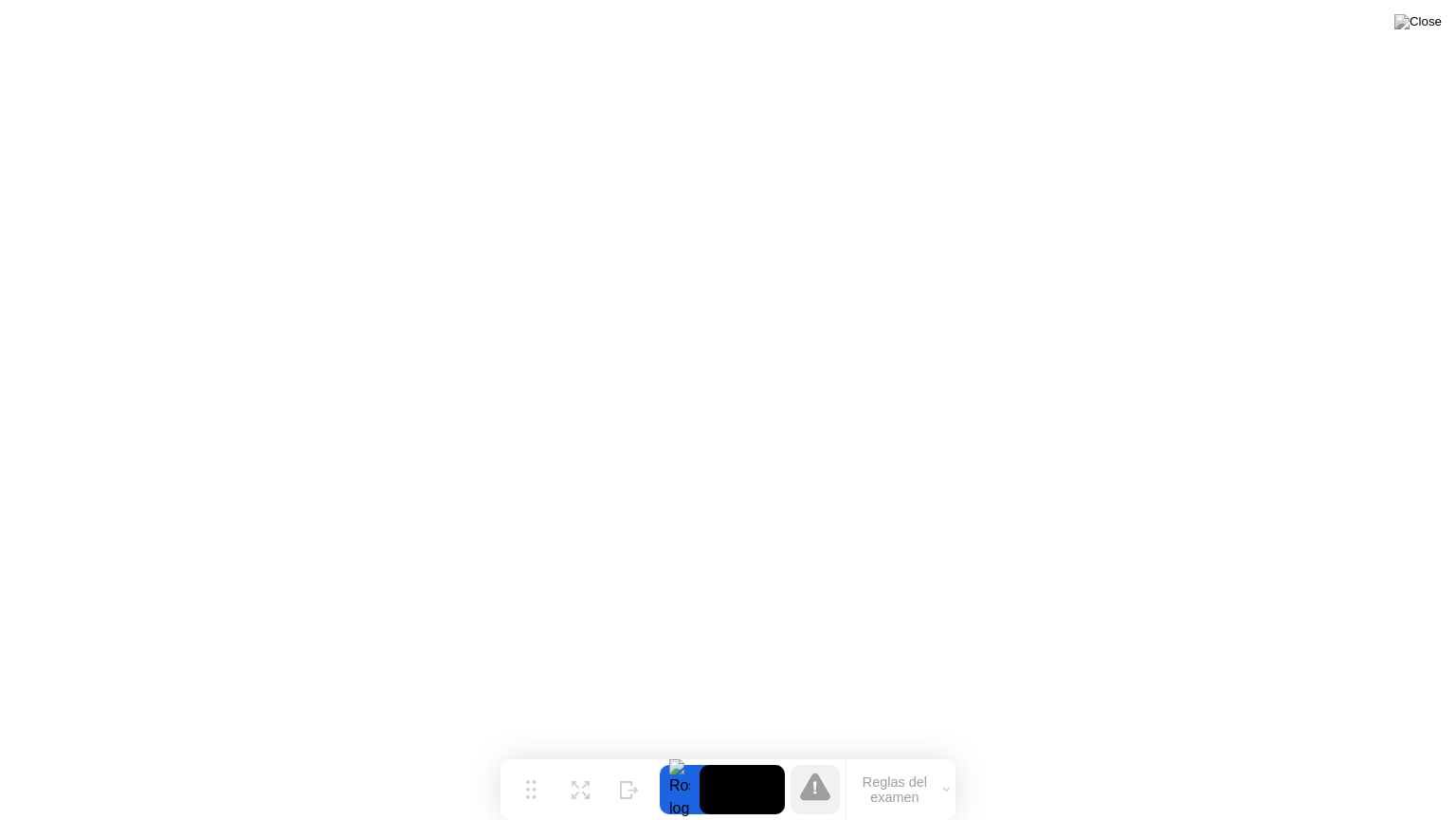
click at [943, 752] on button "Reglas del examen" at bounding box center [901, 789] width 109 height 32
